Goal: Navigation & Orientation: Understand site structure

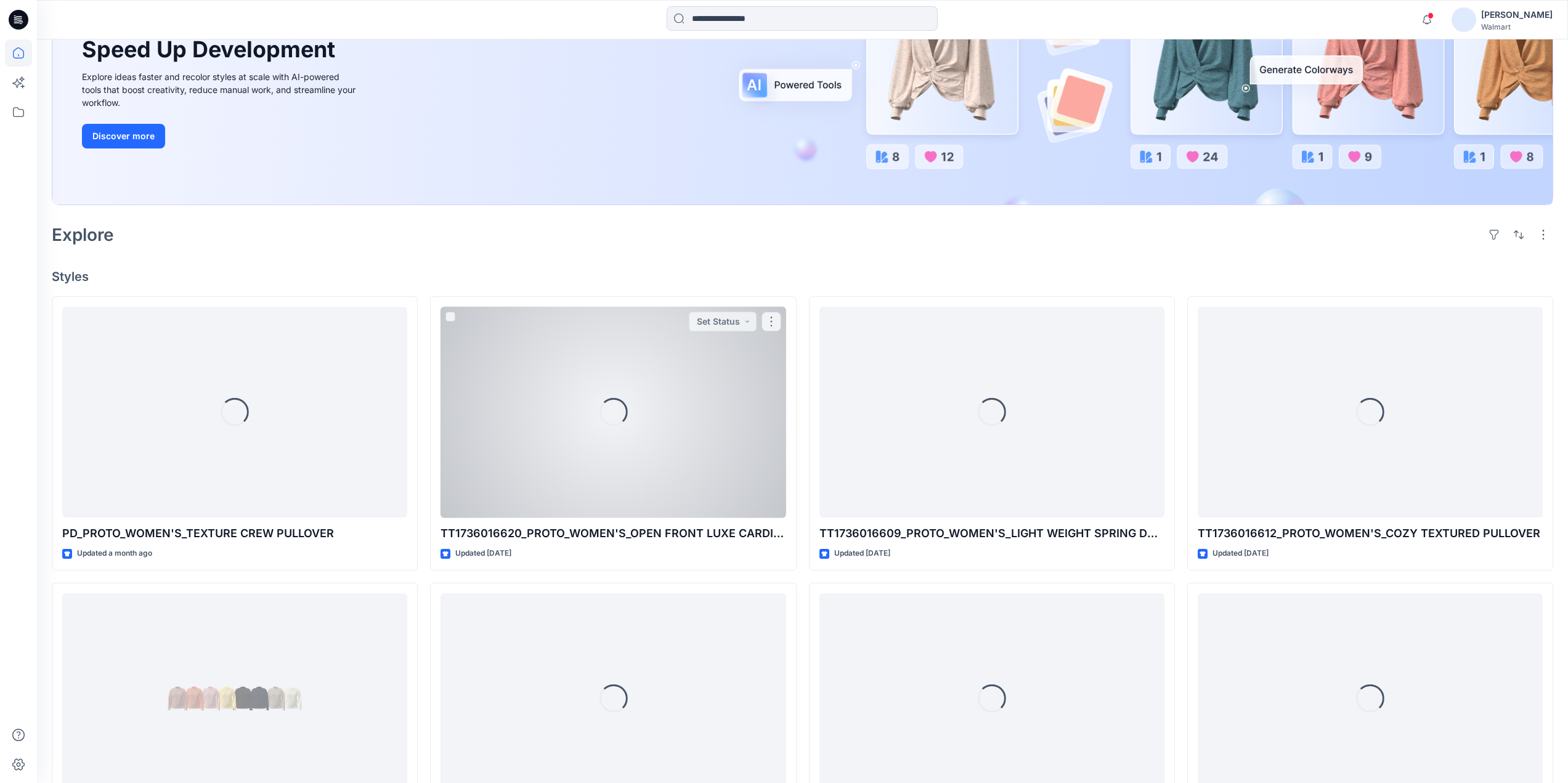
scroll to position [185, 0]
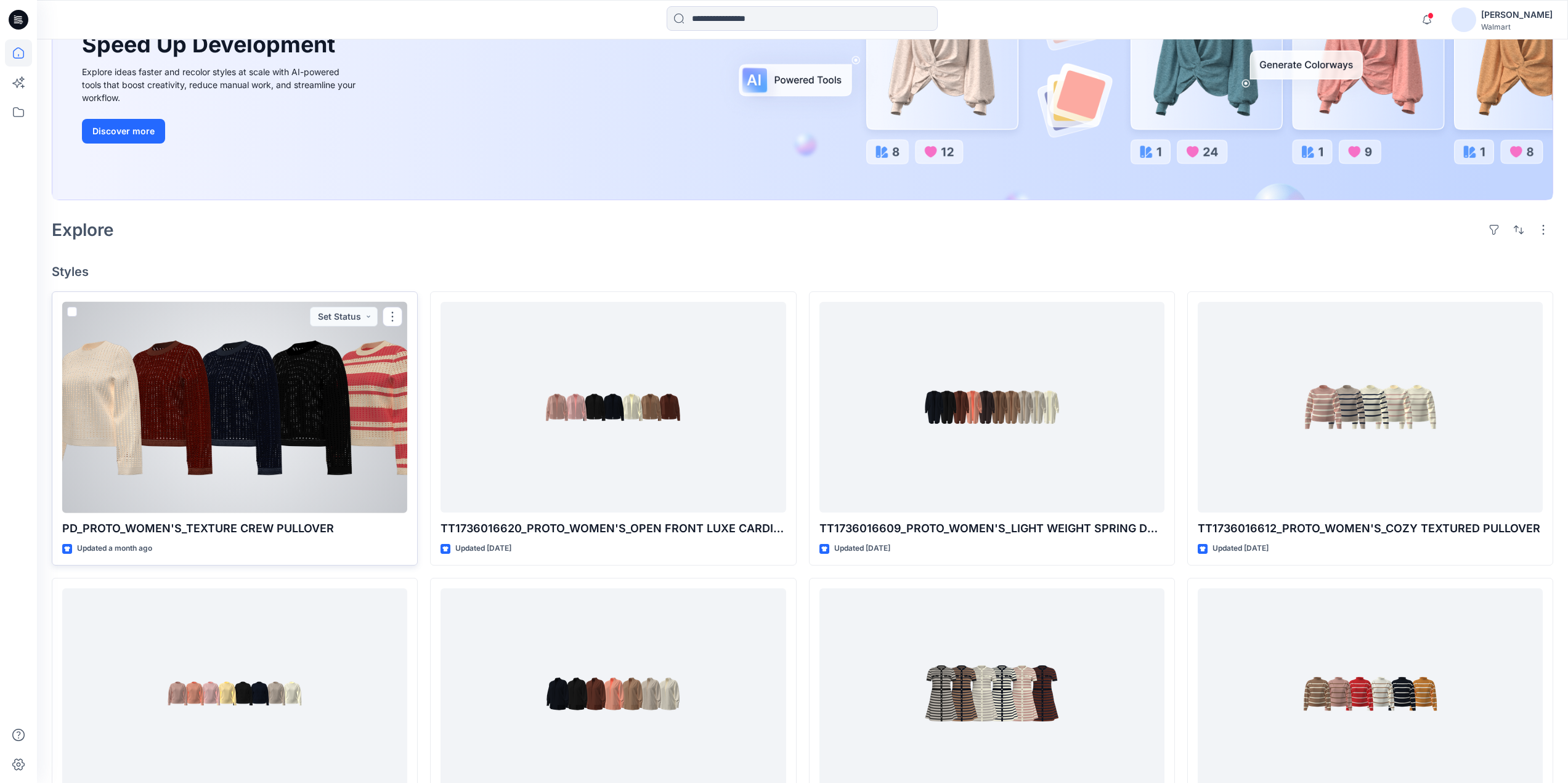
click at [348, 413] on div at bounding box center [234, 407] width 345 height 212
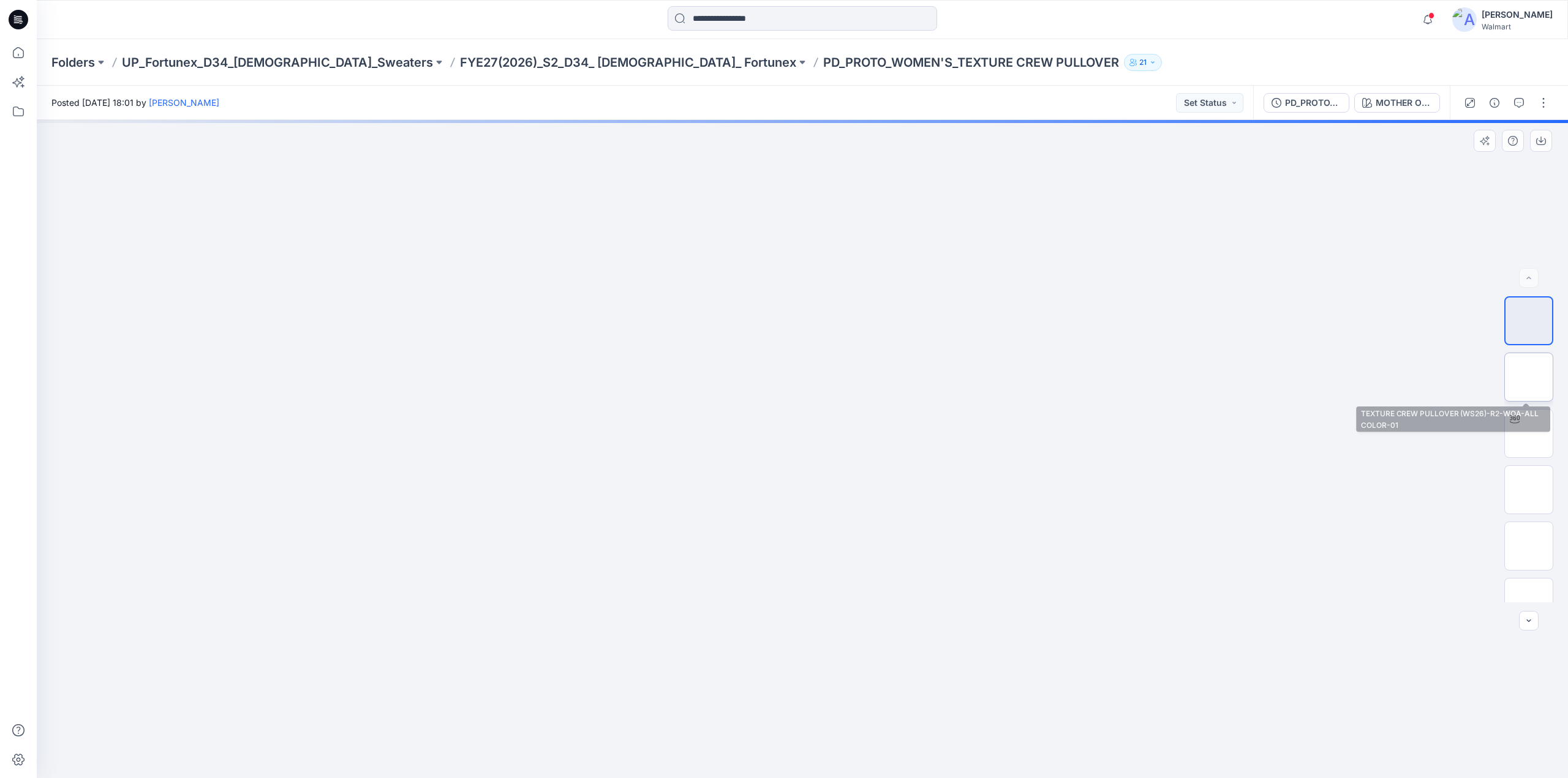
click at [1529, 377] on img at bounding box center [1529, 377] width 0 height 0
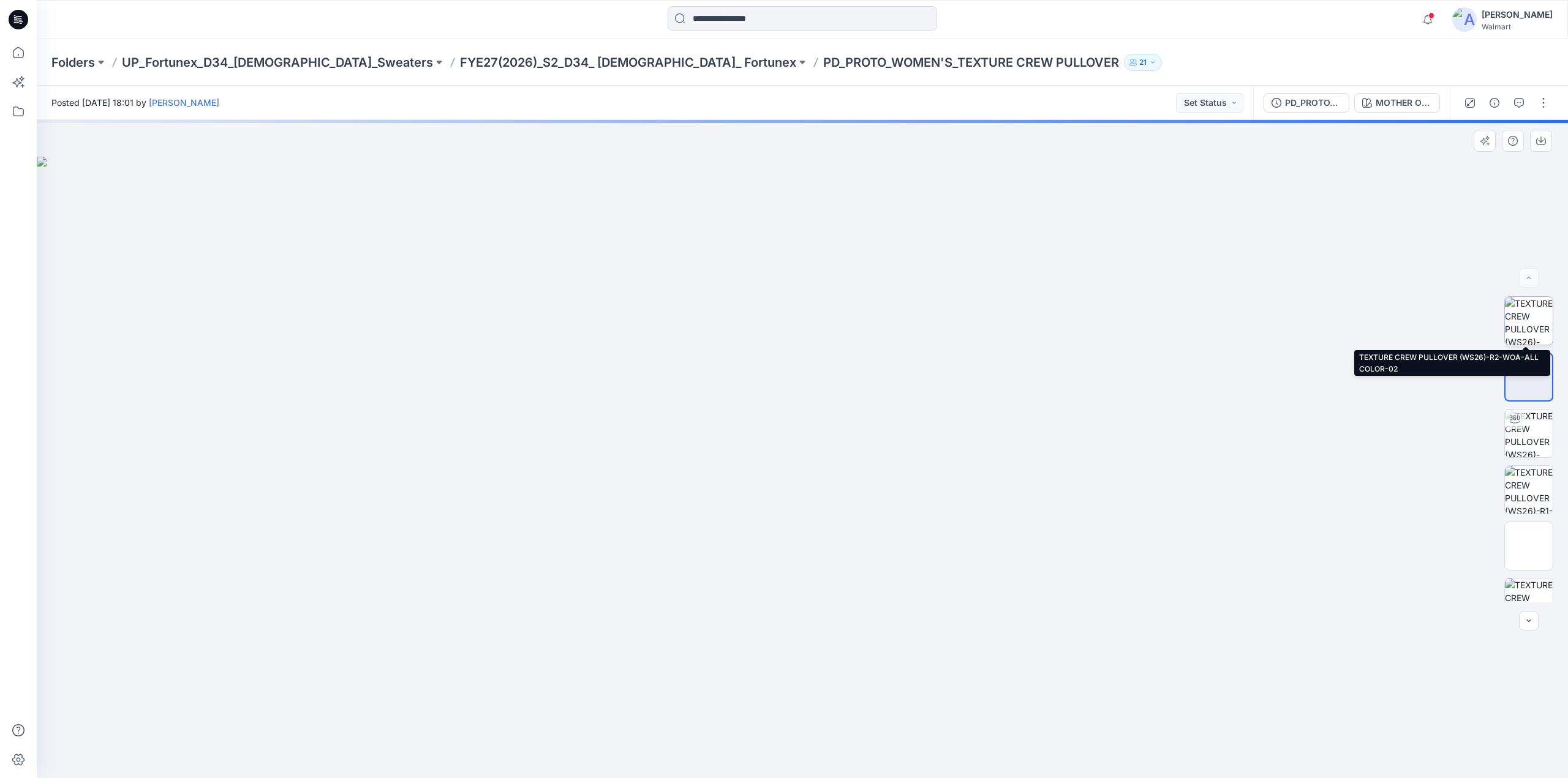
click at [1531, 321] on img at bounding box center [1528, 320] width 47 height 47
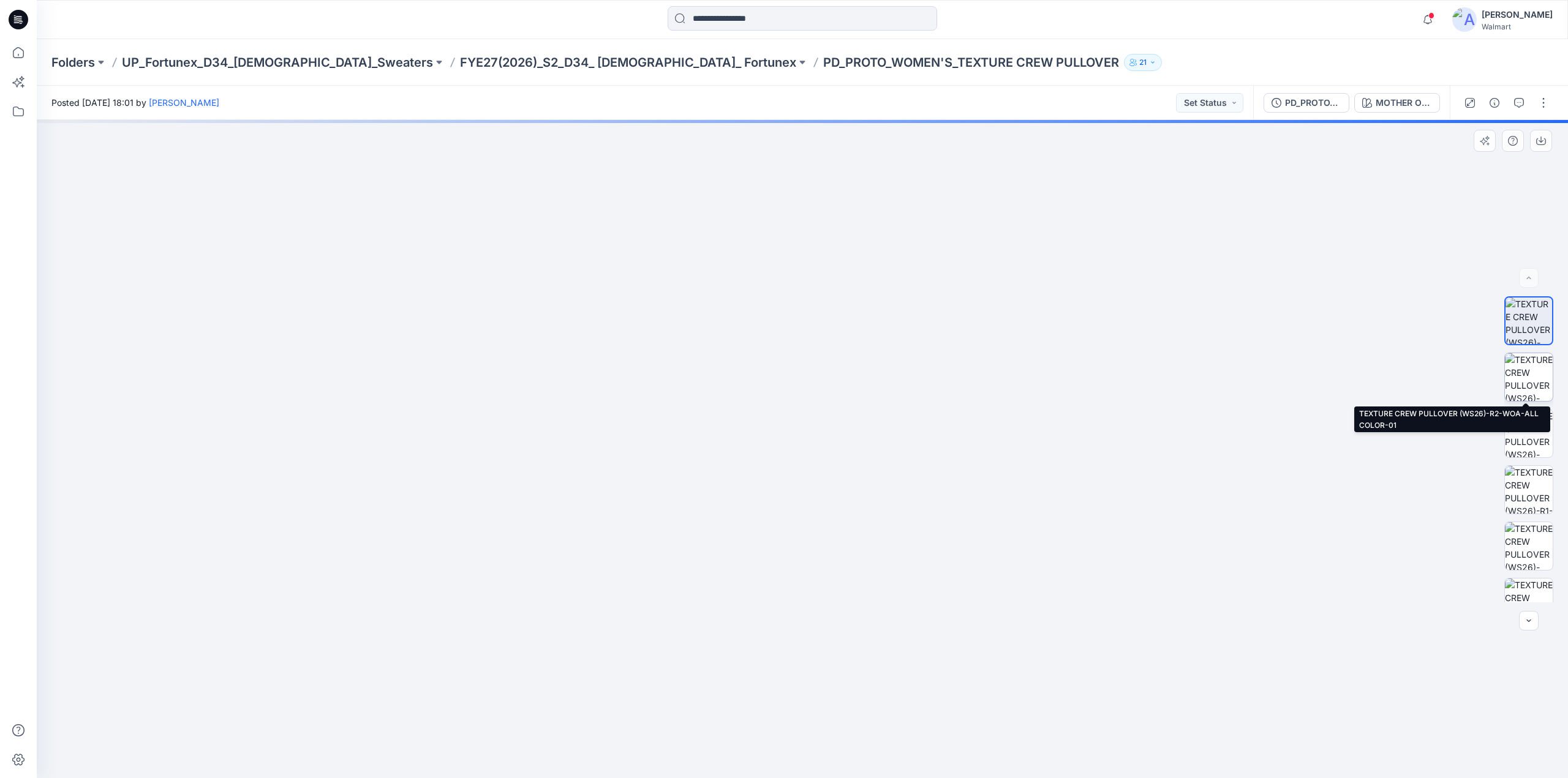
click at [1521, 379] on img at bounding box center [1528, 376] width 47 height 47
click at [536, 65] on p "FYE27(2026)_S2_D34_ [DEMOGRAPHIC_DATA]_ Fortunex" at bounding box center [628, 62] width 336 height 17
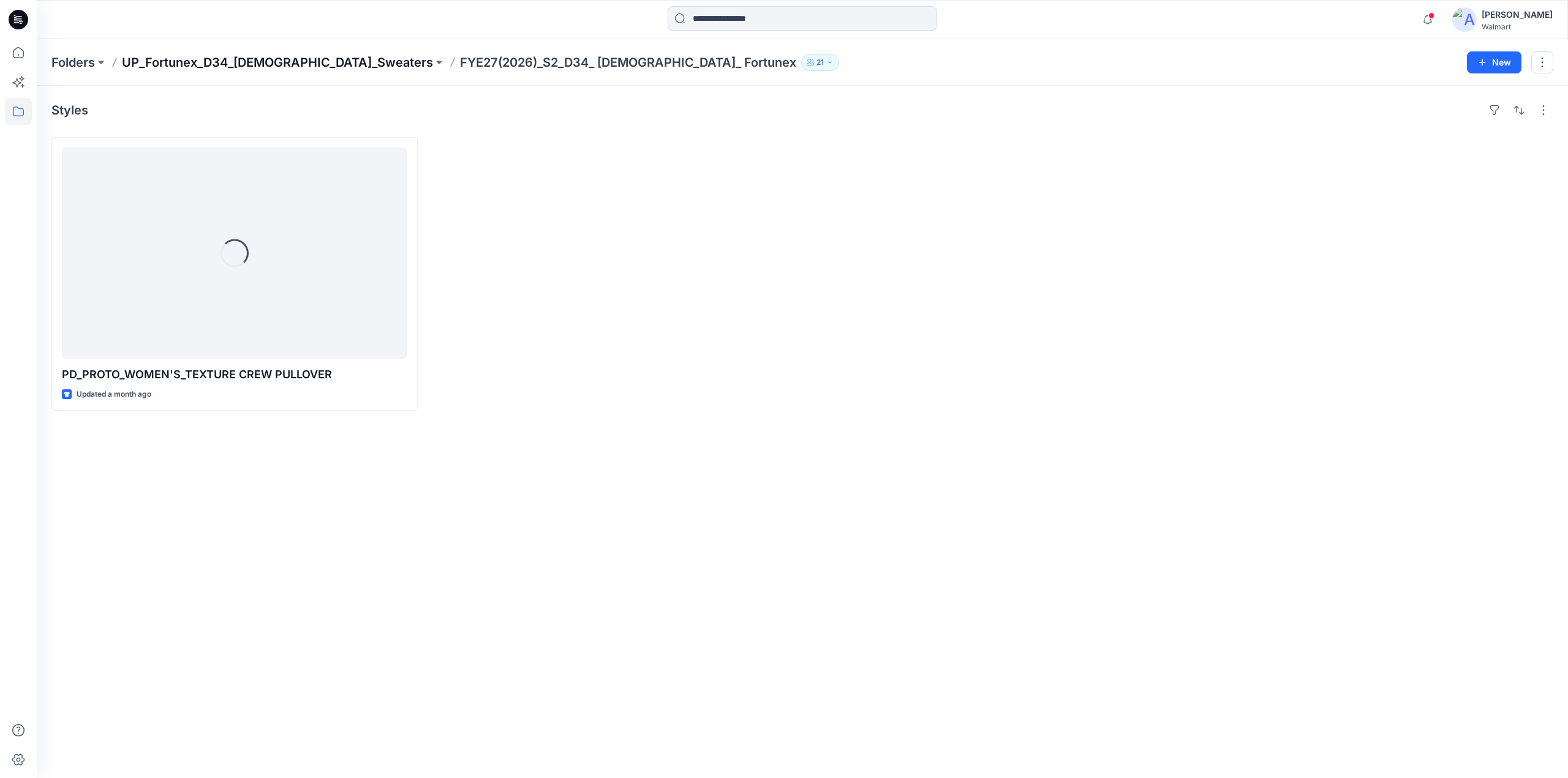
click at [271, 65] on p "UP_Fortunex_D34_[DEMOGRAPHIC_DATA]_Sweaters" at bounding box center [277, 62] width 311 height 17
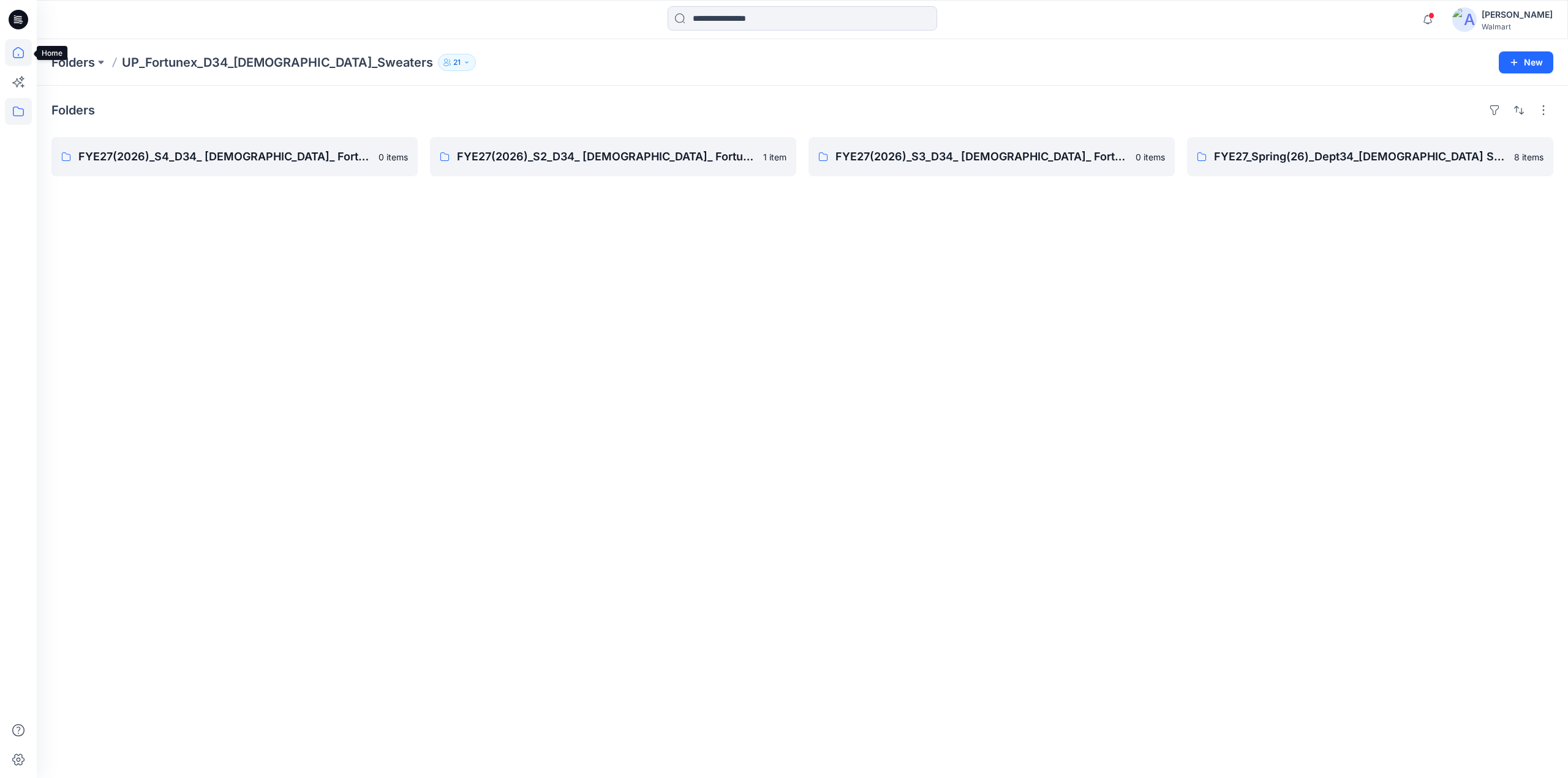
click at [20, 52] on icon at bounding box center [18, 52] width 27 height 27
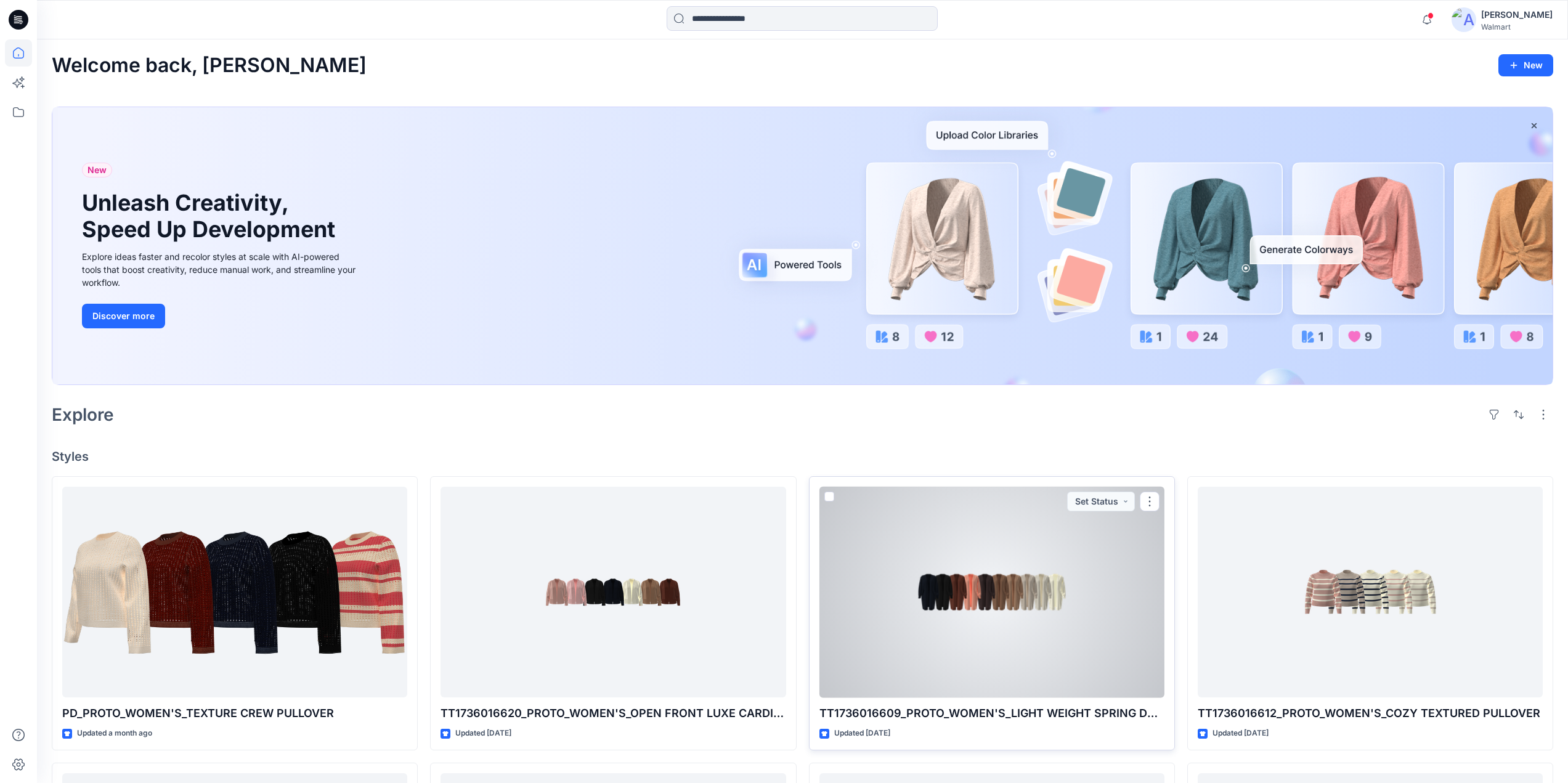
click at [1017, 593] on div at bounding box center [992, 593] width 345 height 212
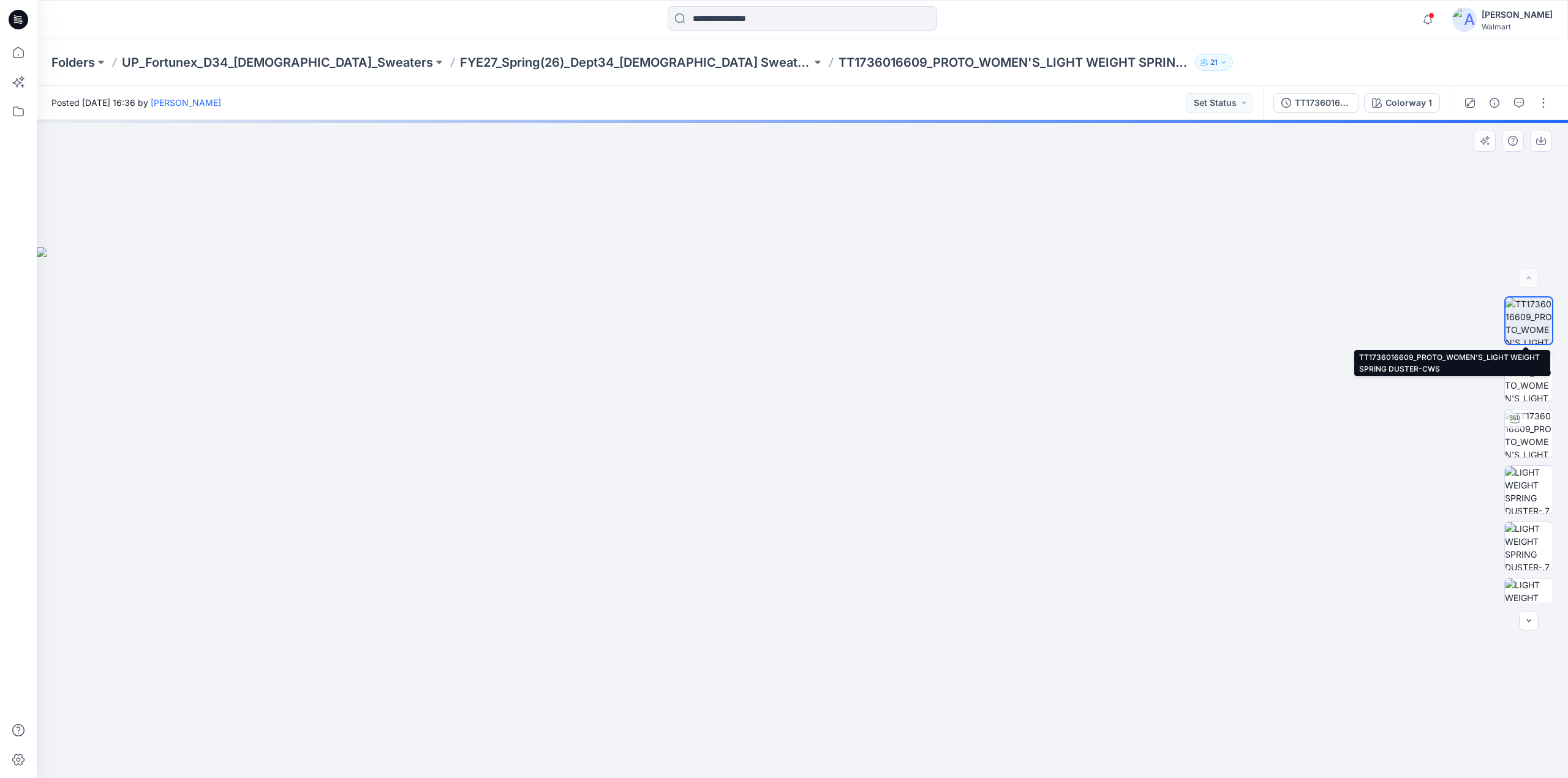
click at [1521, 327] on img at bounding box center [1529, 321] width 47 height 47
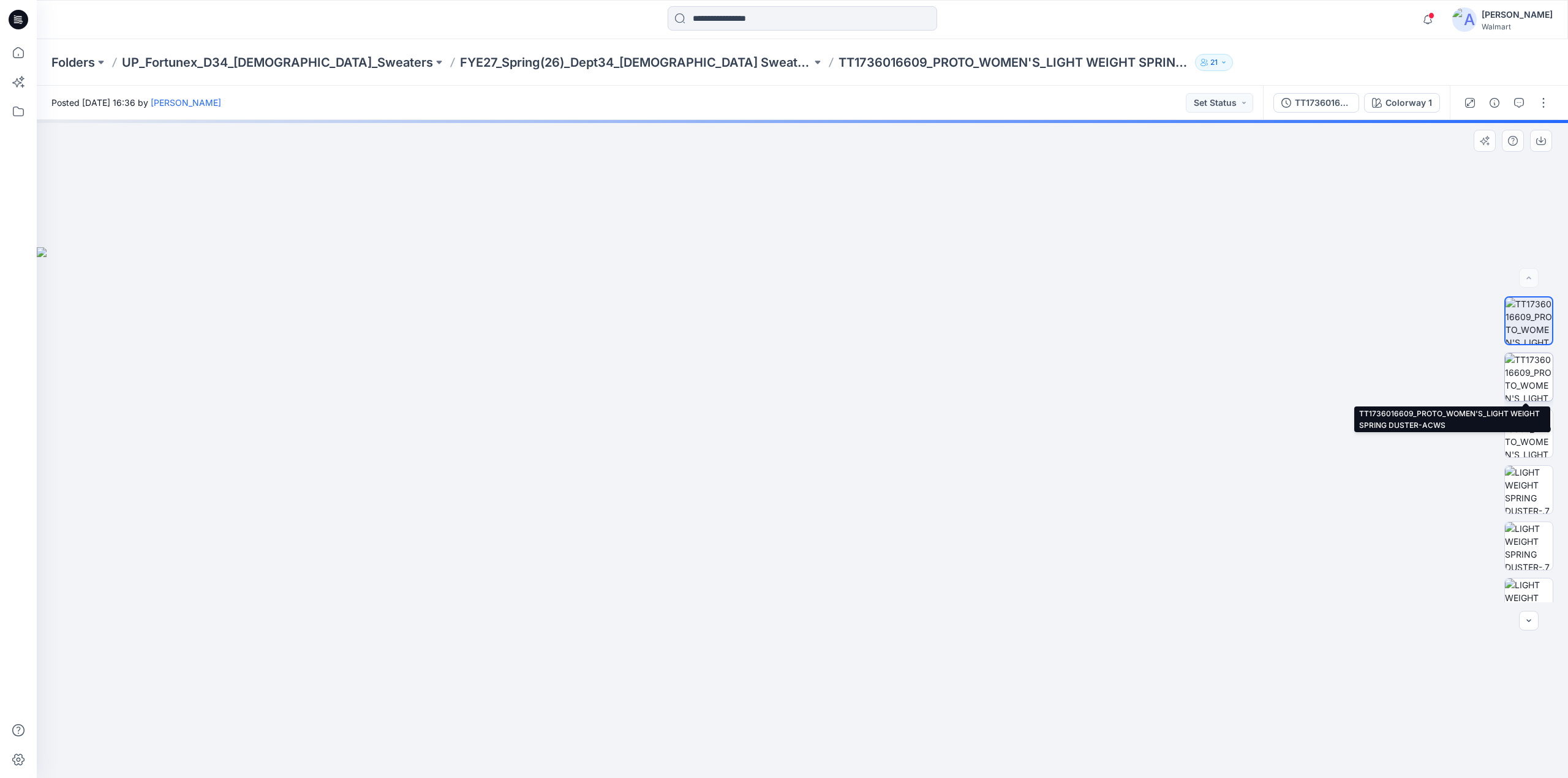
click at [1516, 384] on img at bounding box center [1528, 376] width 47 height 47
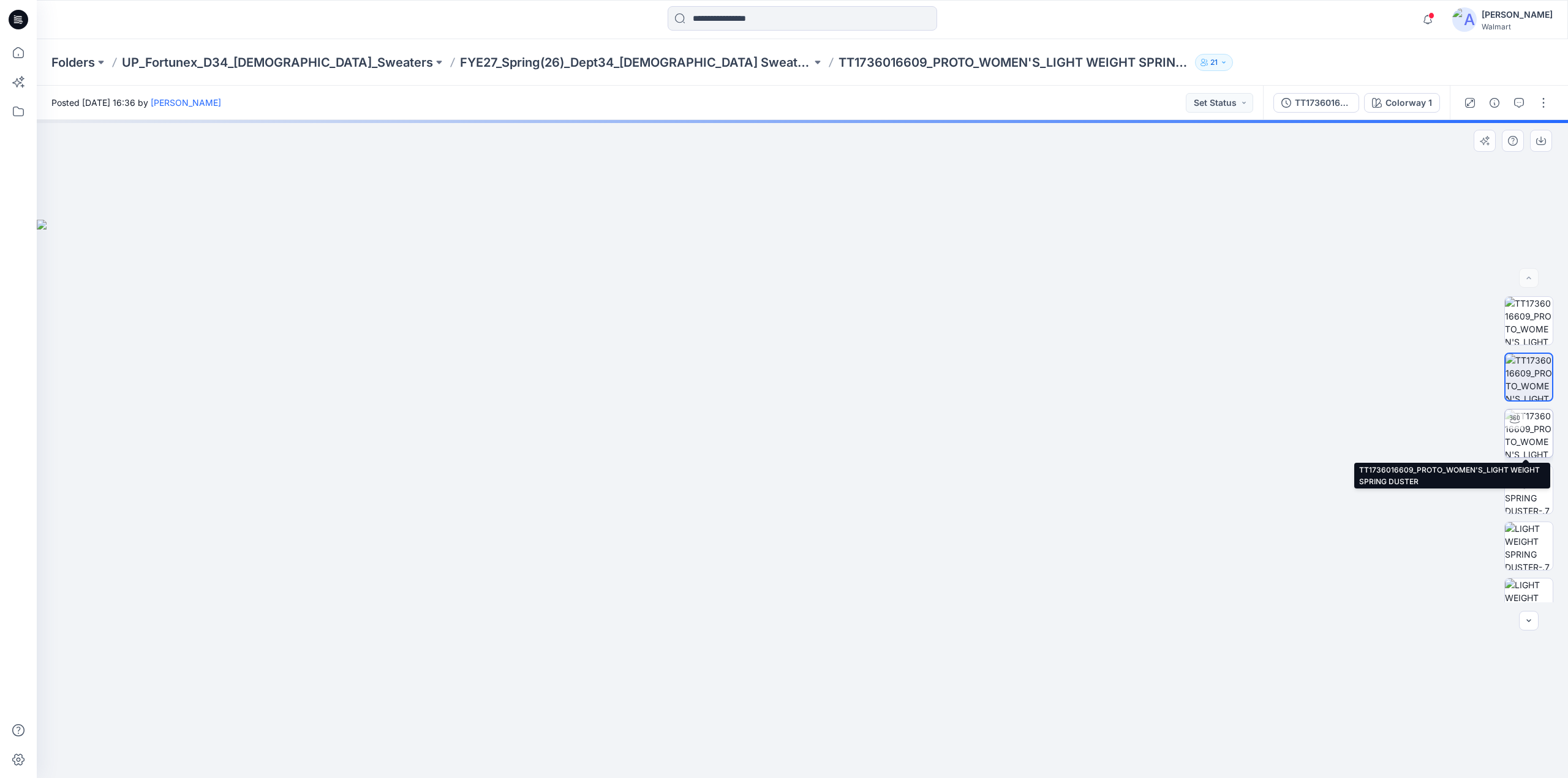
click at [1530, 434] on img at bounding box center [1528, 433] width 47 height 47
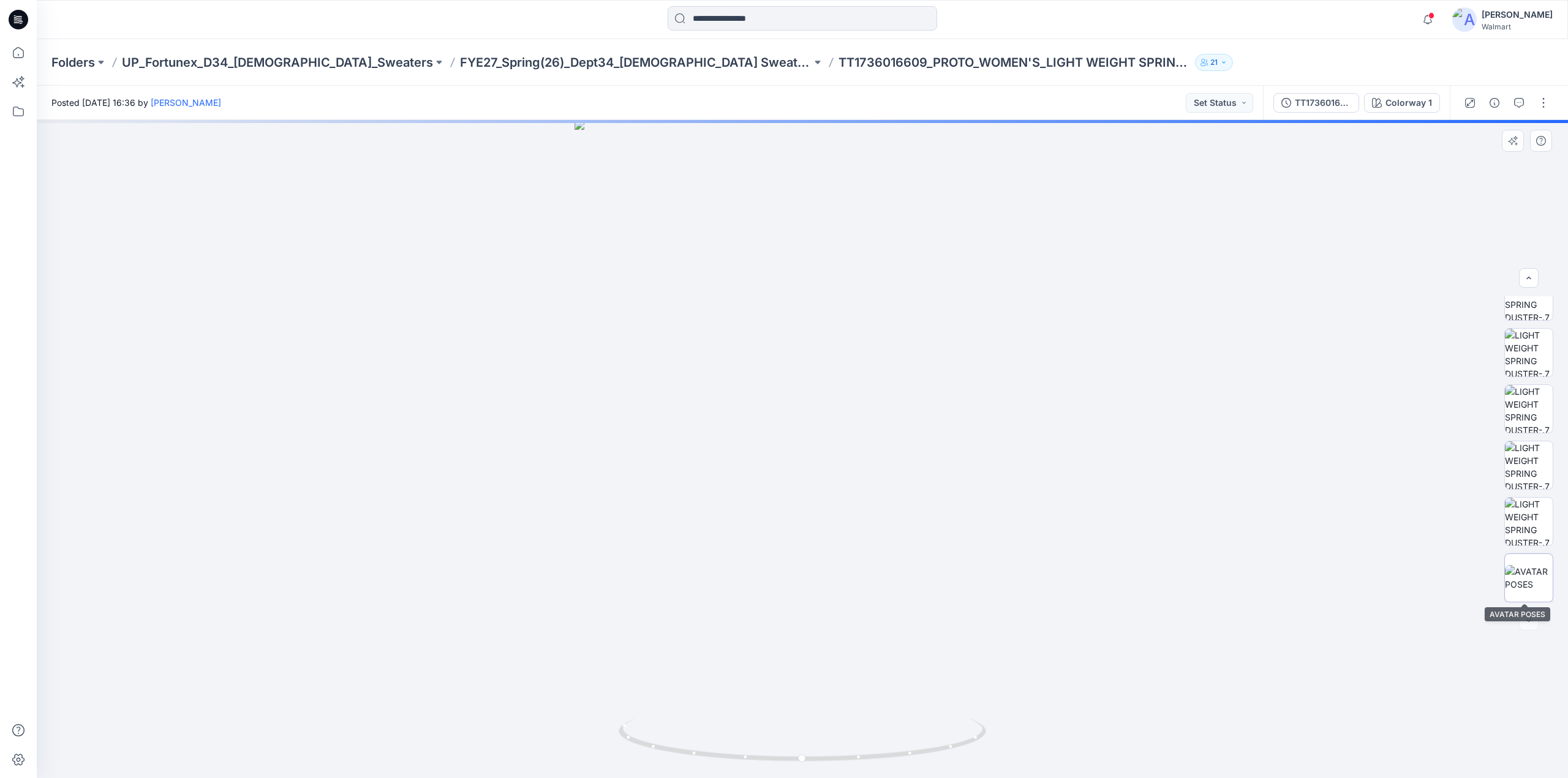
click at [1526, 582] on img at bounding box center [1528, 578] width 47 height 26
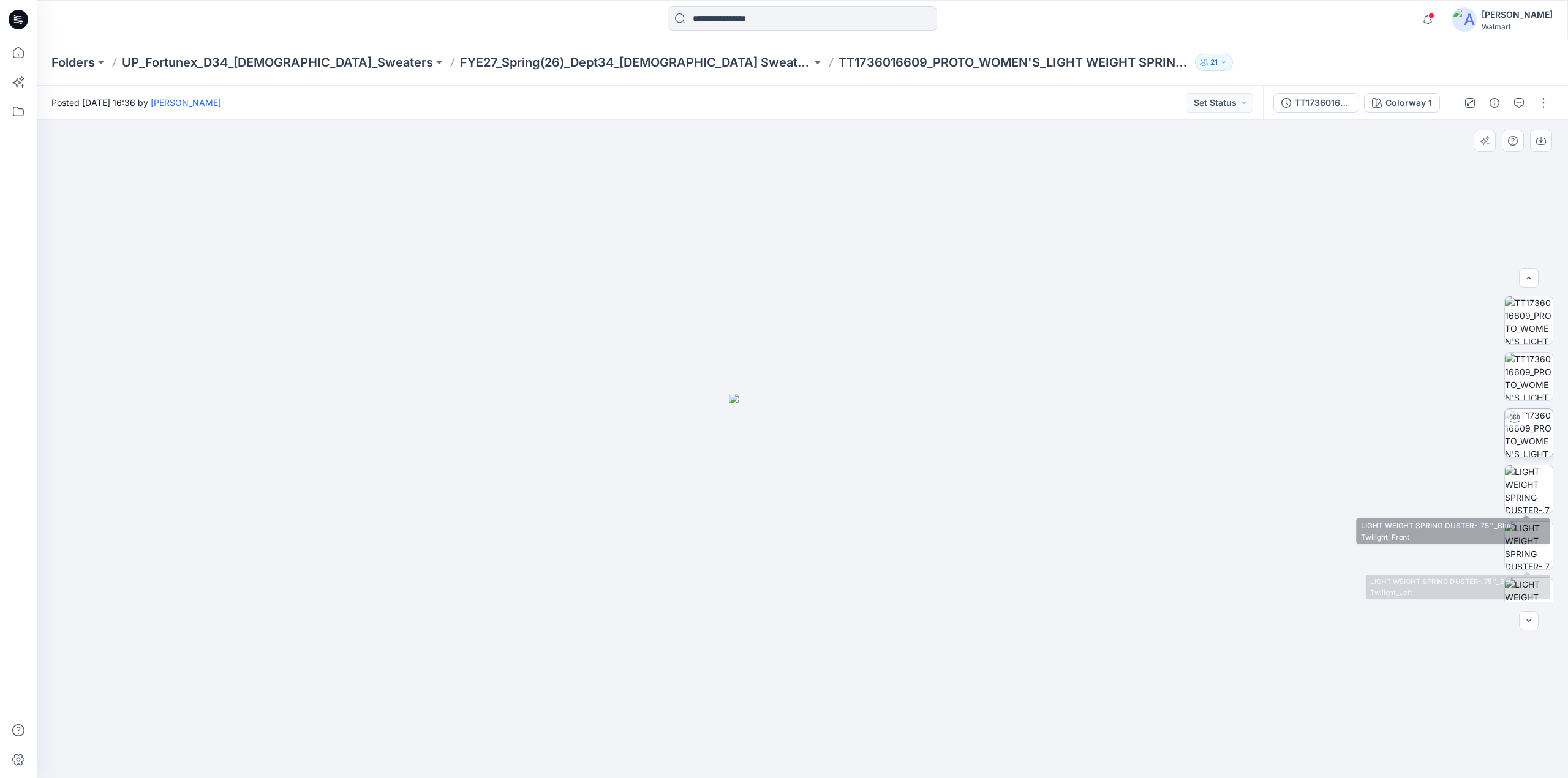
scroll to position [0, 0]
click at [547, 54] on p "FYE27_Spring(26)_Dept34_[DEMOGRAPHIC_DATA] Sweaters_Fortunex" at bounding box center [636, 62] width 352 height 17
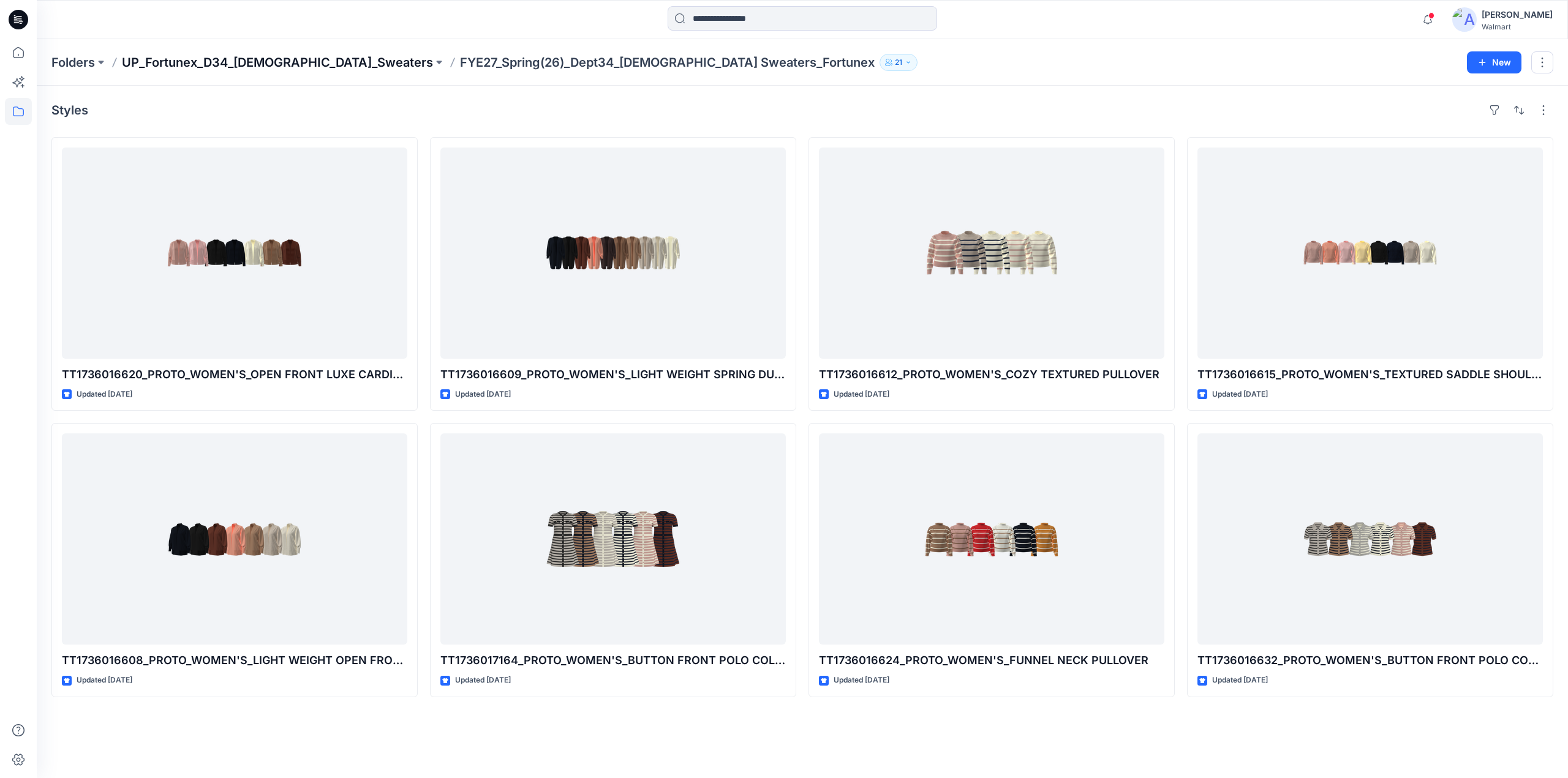
click at [180, 65] on p "UP_Fortunex_D34_[DEMOGRAPHIC_DATA]_Sweaters" at bounding box center [277, 62] width 311 height 17
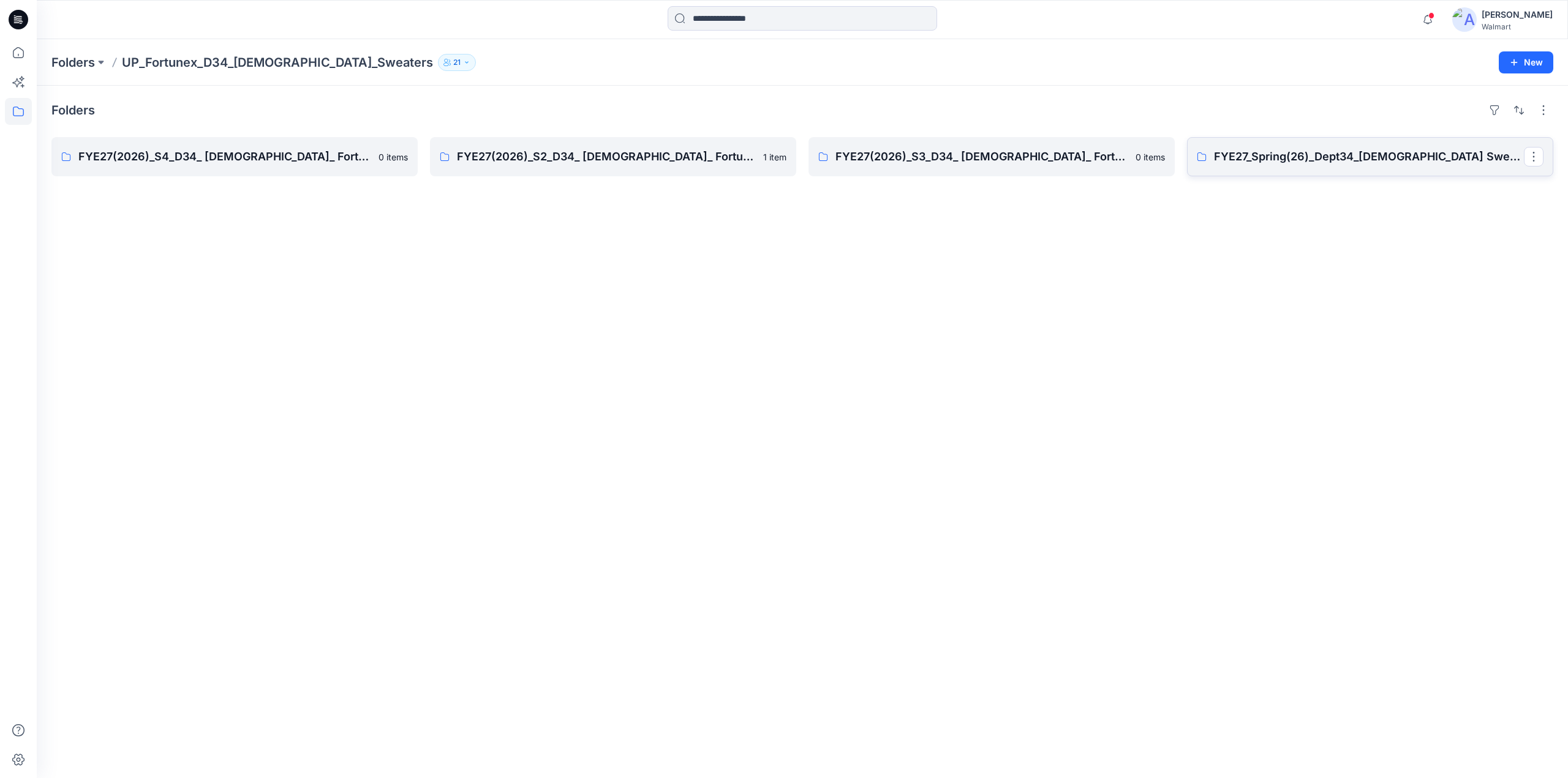
click at [1395, 157] on p "FYE27_Spring(26)_Dept34_[DEMOGRAPHIC_DATA] Sweaters_Fortunex" at bounding box center [1369, 156] width 310 height 17
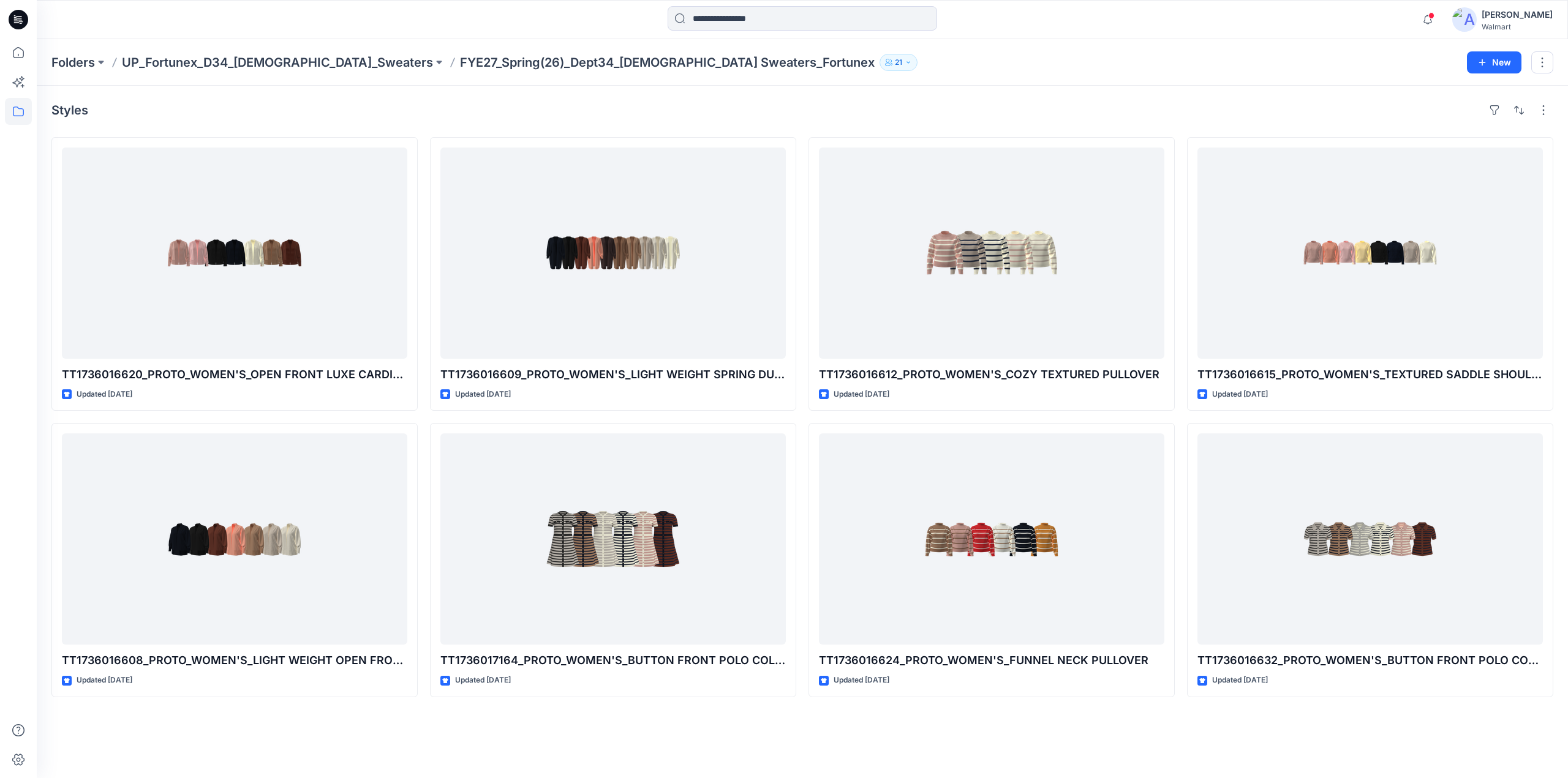
click at [895, 62] on p "21" at bounding box center [899, 62] width 7 height 13
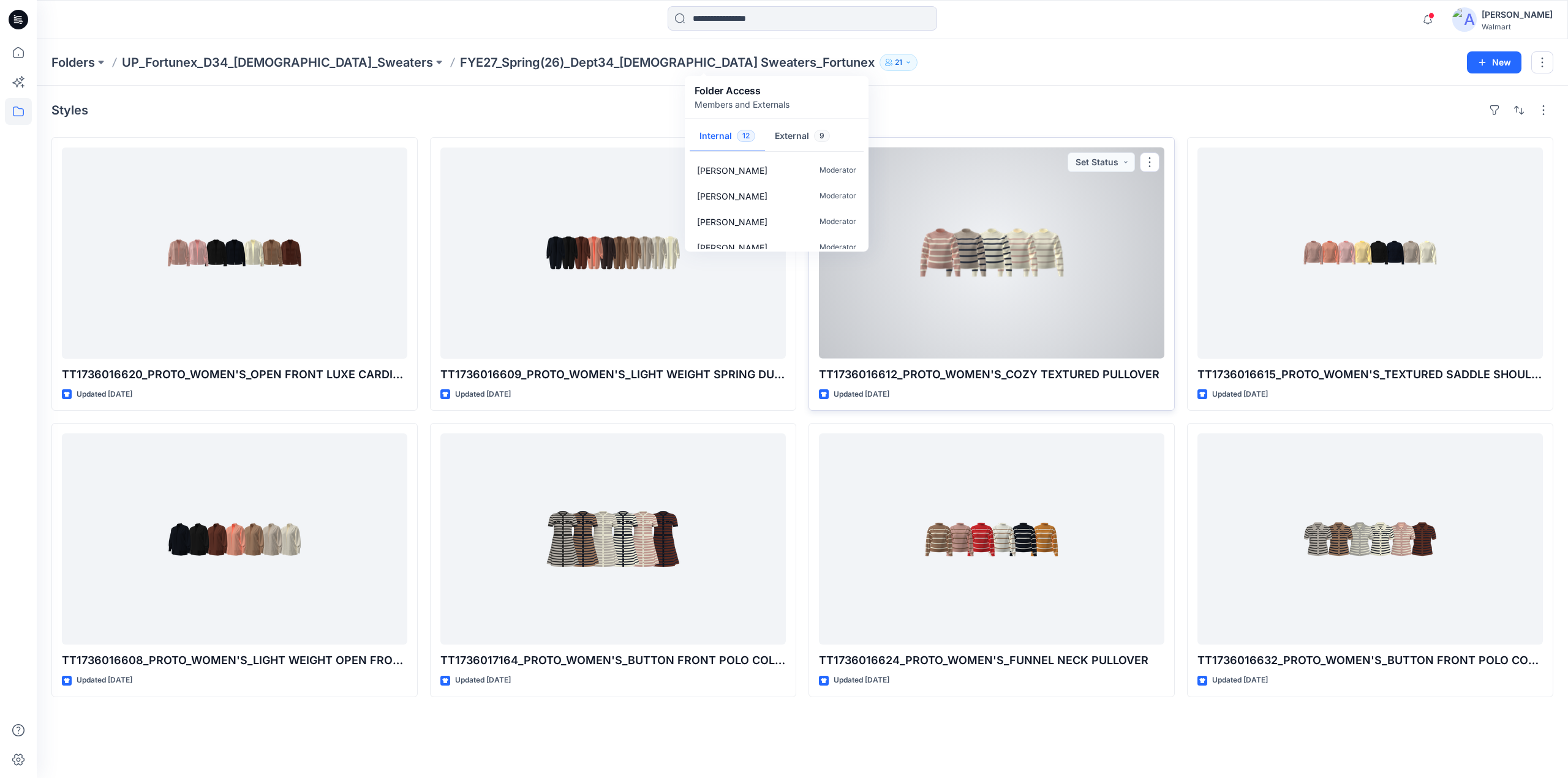
click at [978, 285] on div at bounding box center [991, 253] width 345 height 211
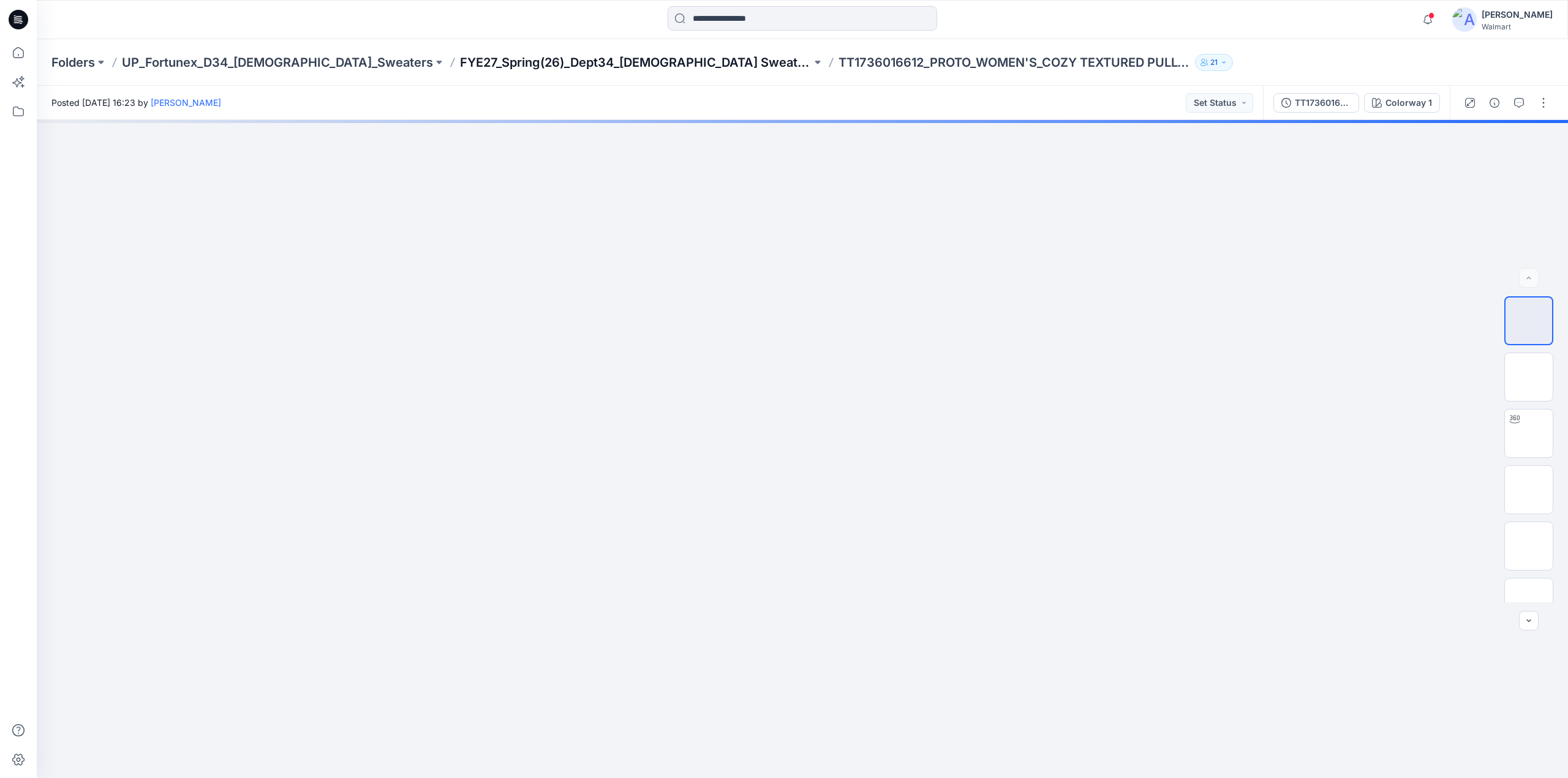
click at [561, 59] on p "FYE27_Spring(26)_Dept34_[DEMOGRAPHIC_DATA] Sweaters_Fortunex" at bounding box center [636, 62] width 352 height 17
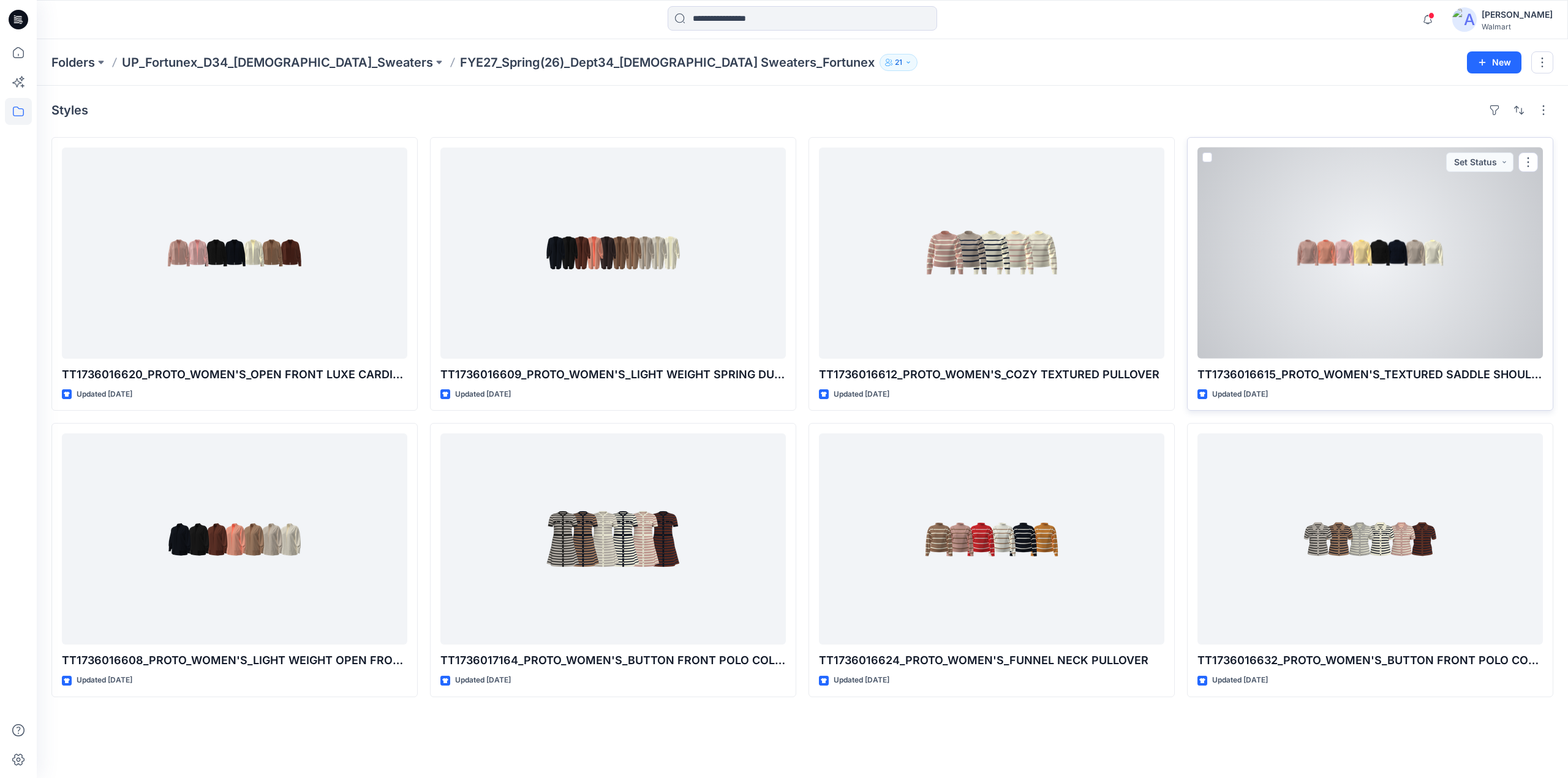
click at [1362, 288] on div at bounding box center [1370, 253] width 345 height 211
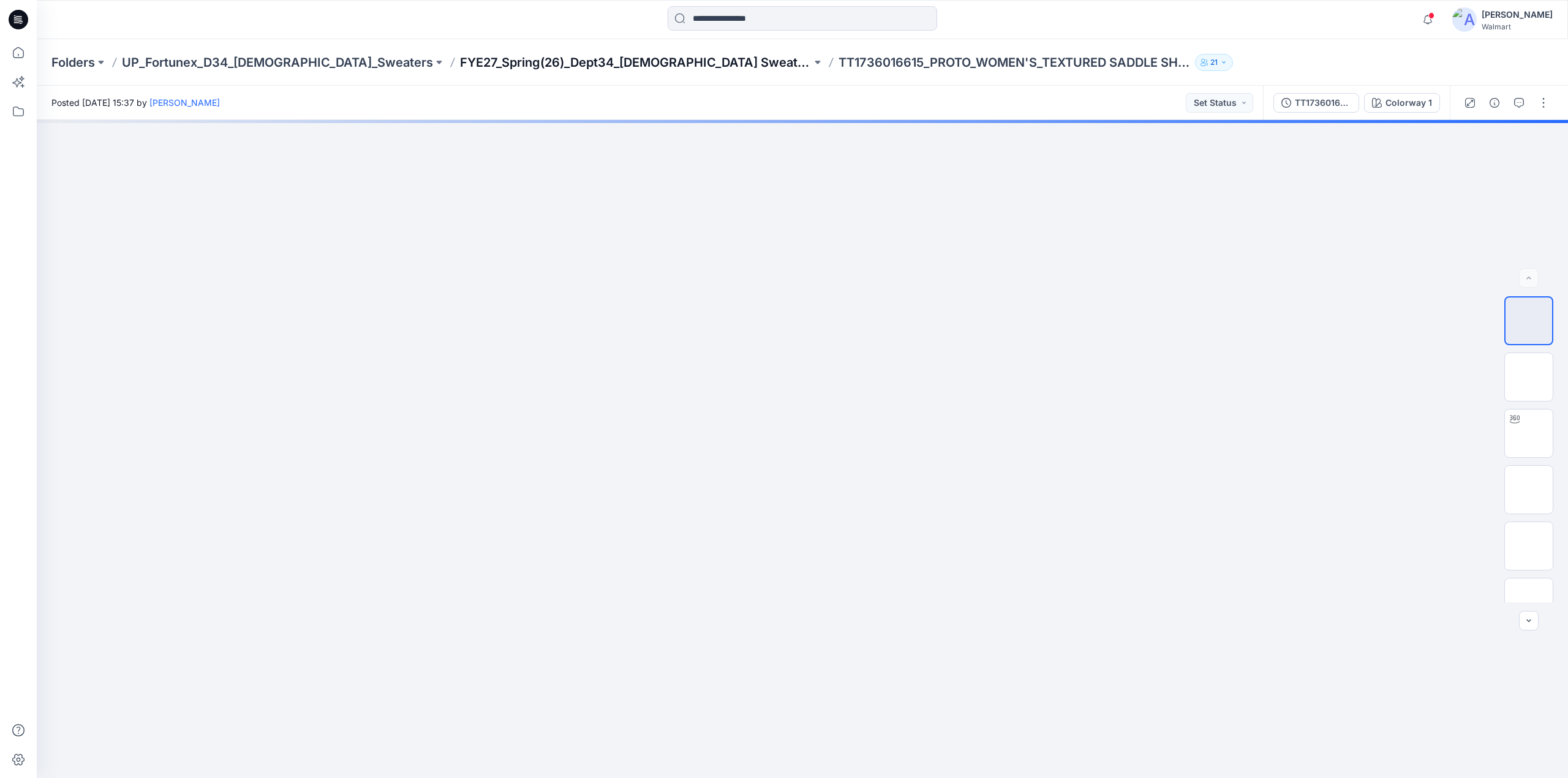
click at [632, 59] on p "FYE27_Spring(26)_Dept34_[DEMOGRAPHIC_DATA] Sweaters_Fortunex" at bounding box center [636, 62] width 352 height 17
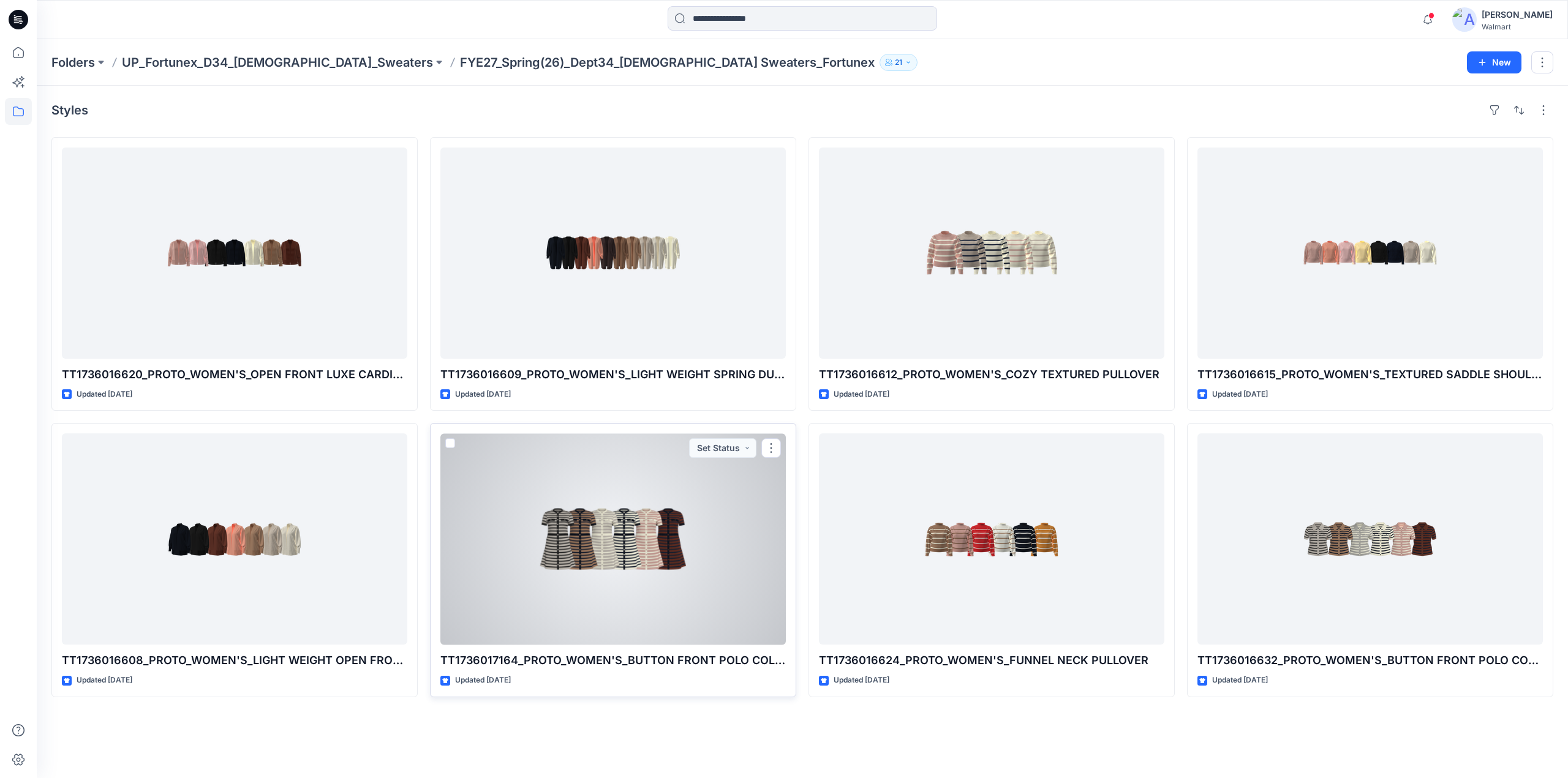
click at [609, 556] on div at bounding box center [613, 539] width 345 height 211
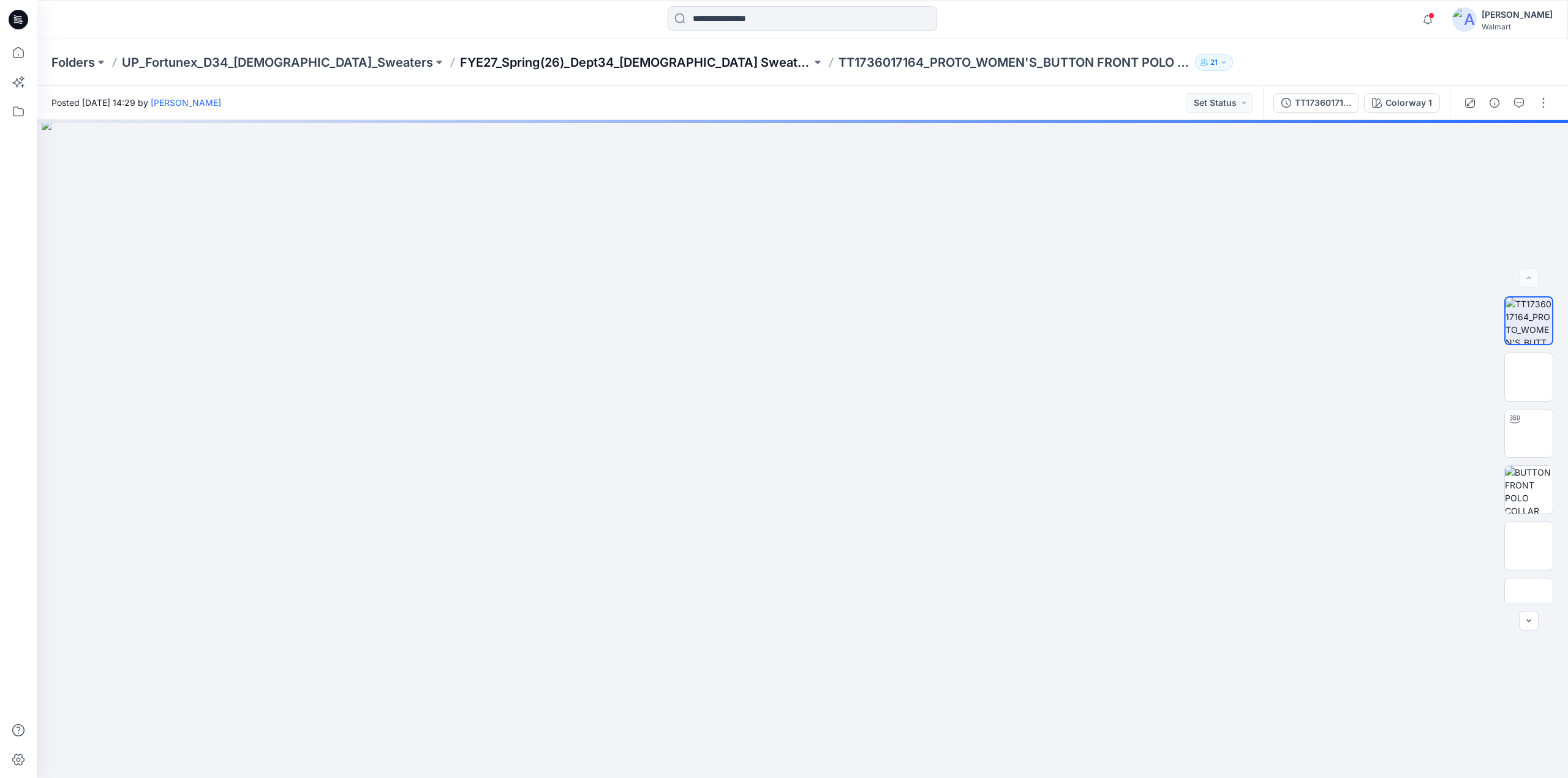
click at [495, 57] on p "FYE27_Spring(26)_Dept34_[DEMOGRAPHIC_DATA] Sweaters_Fortunex" at bounding box center [636, 62] width 352 height 17
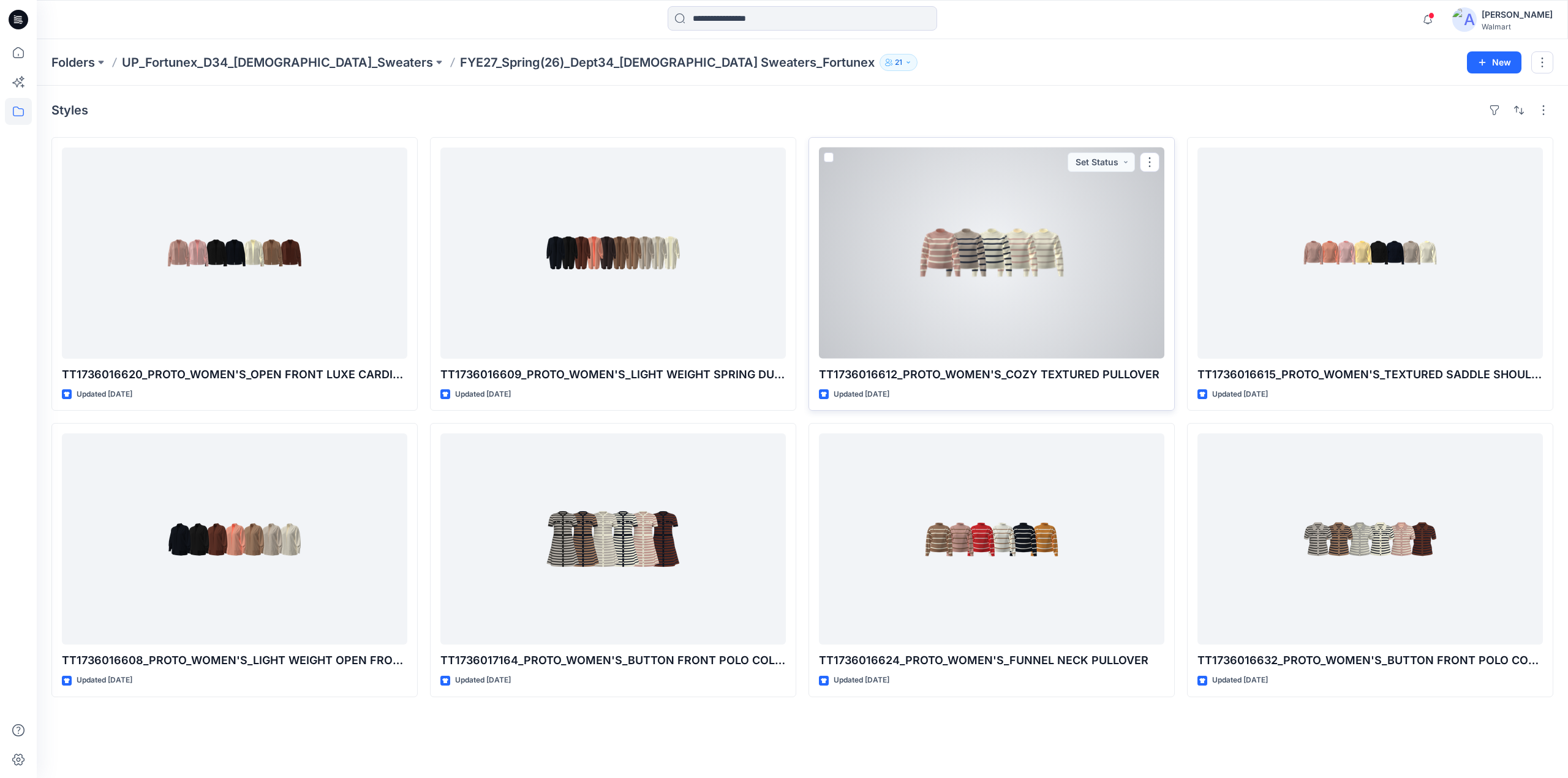
click at [1055, 327] on div at bounding box center [991, 253] width 345 height 211
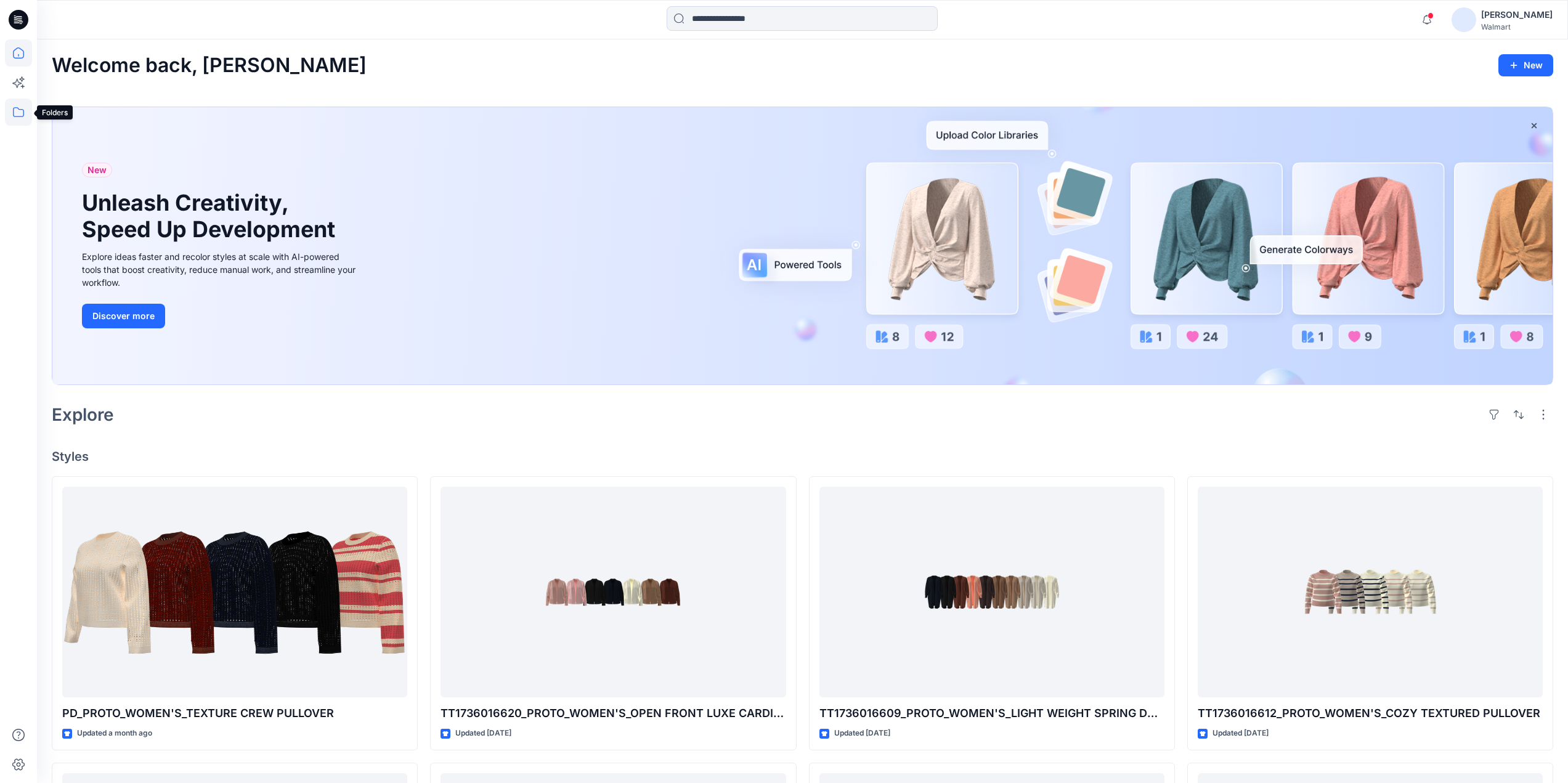
click at [16, 114] on icon at bounding box center [18, 111] width 27 height 27
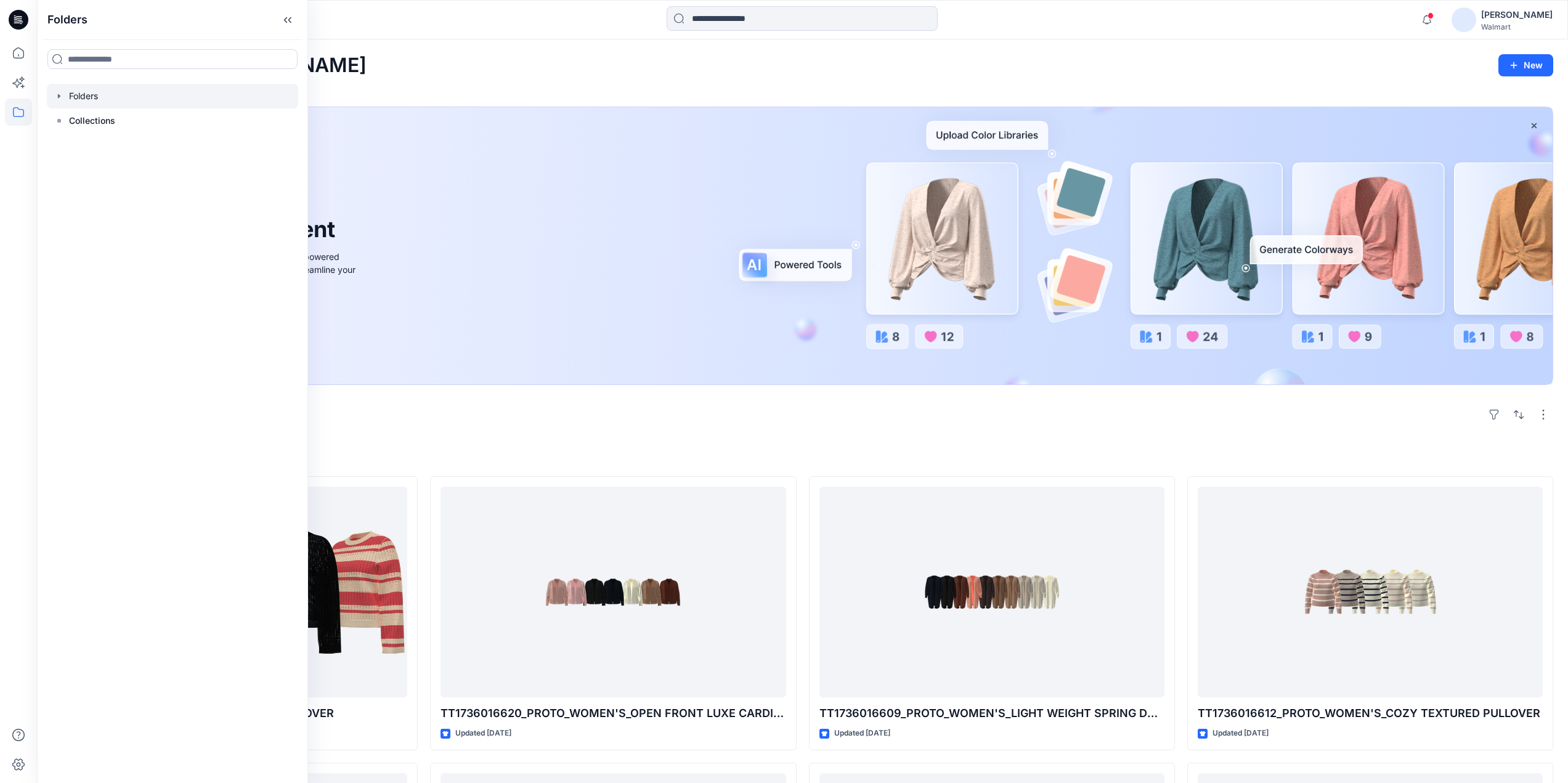
click at [124, 93] on div at bounding box center [172, 96] width 251 height 24
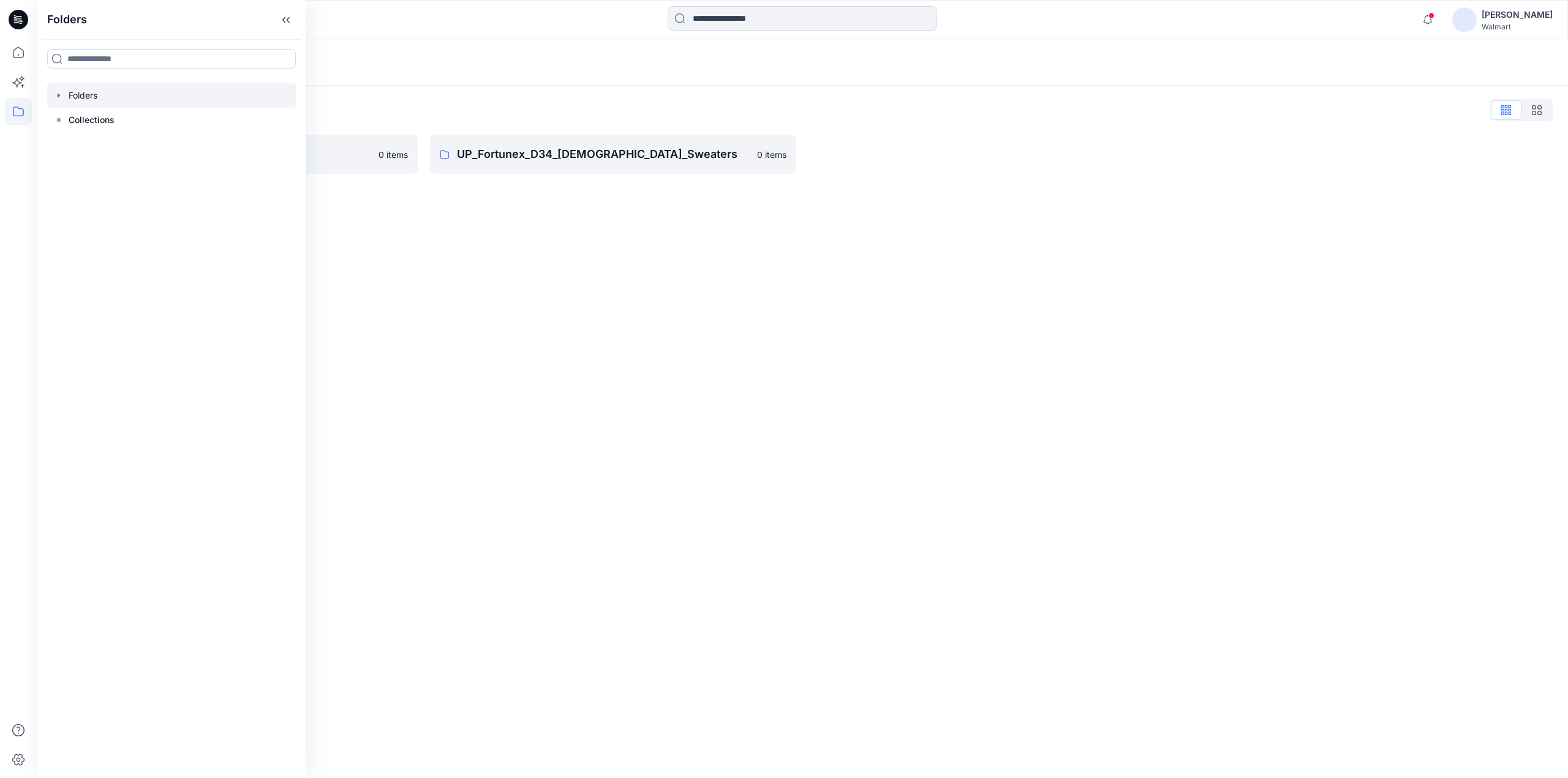
click at [398, 218] on div "Folders Folders List UP_Fortunex D34 Plus Sweaters 0 items UP_Fortunex_D34_Ladi…" at bounding box center [802, 409] width 1531 height 739
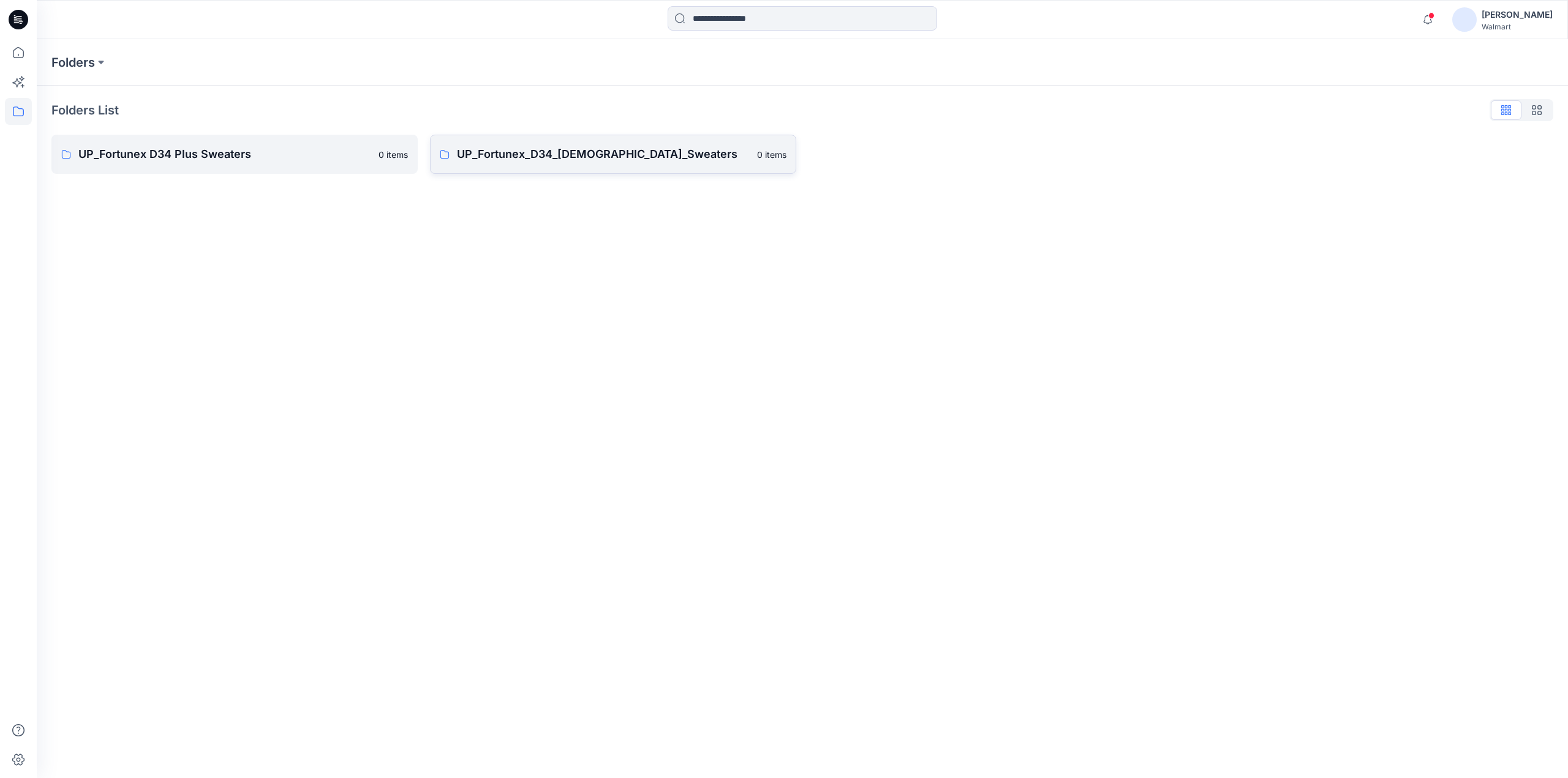
click at [564, 154] on p "UP_Fortunex_D34_[DEMOGRAPHIC_DATA]_Sweaters" at bounding box center [603, 154] width 292 height 17
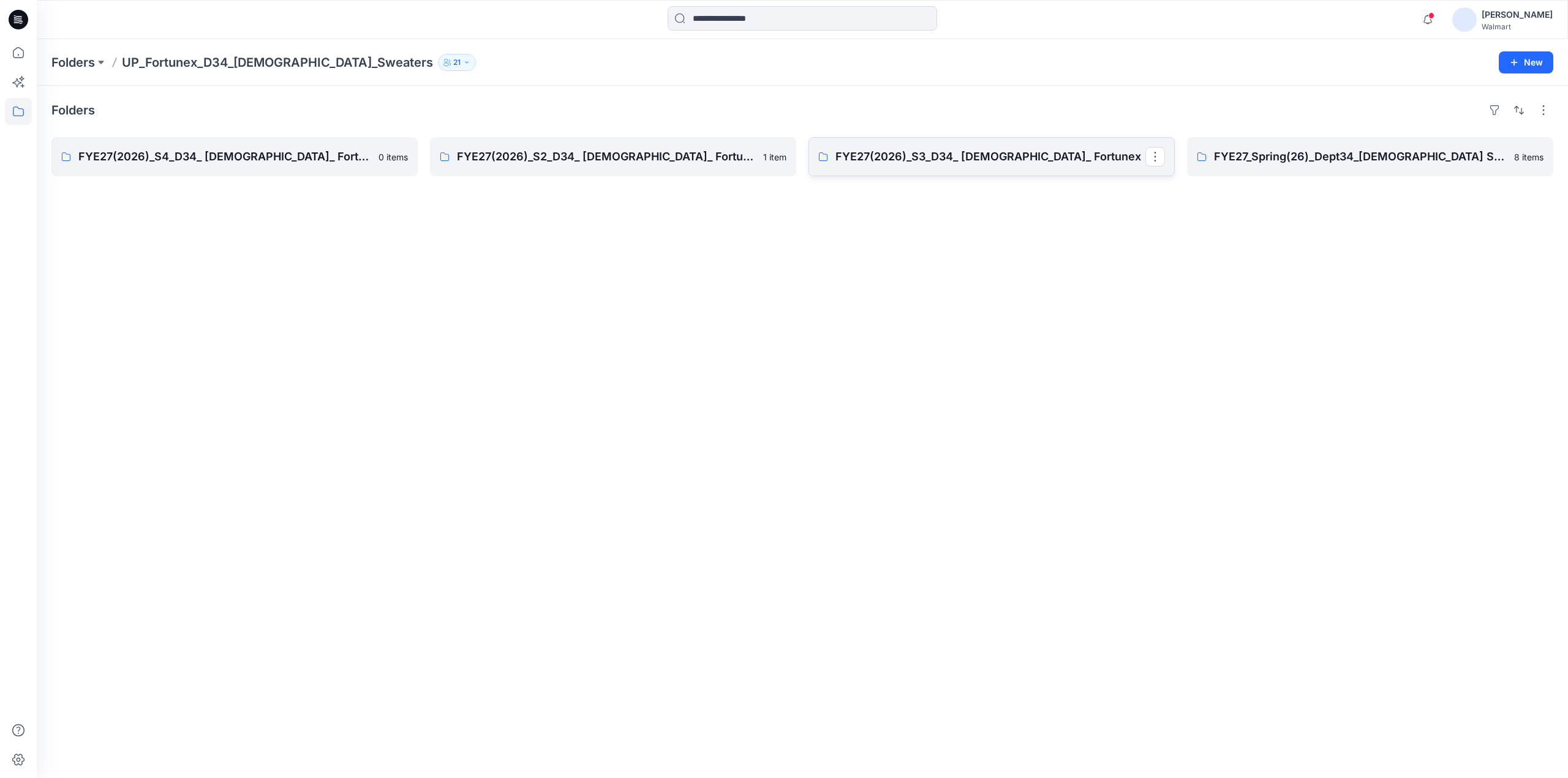
click at [992, 156] on p "FYE27(2026)_S3_D34_ [DEMOGRAPHIC_DATA]_ Fortunex" at bounding box center [990, 156] width 310 height 17
